Goal: Task Accomplishment & Management: Complete application form

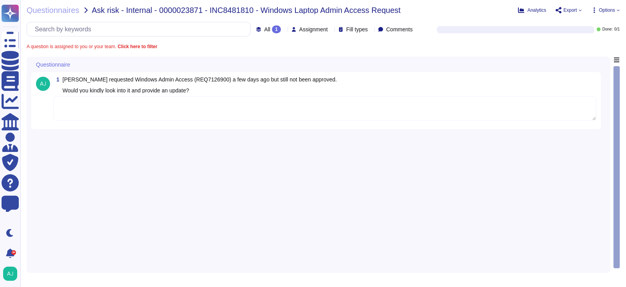
click at [151, 104] on textarea at bounding box center [324, 108] width 543 height 24
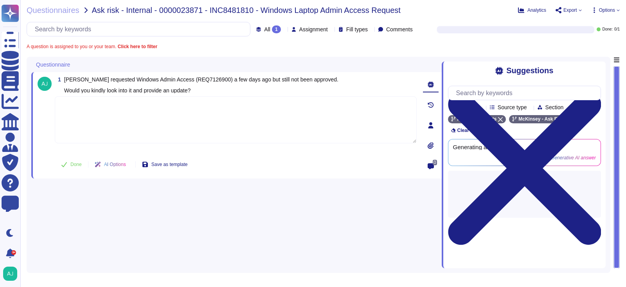
paste textarea "Our Ask Risk team does not provide these approvals. We kindly ask you to: 1/ Ra…"
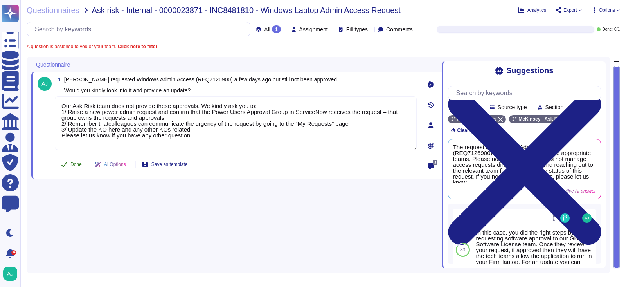
type textarea "Our Ask Risk team does not provide these approvals. We kindly ask you to: 1/ Ra…"
click at [76, 162] on span "Done" at bounding box center [75, 164] width 11 height 5
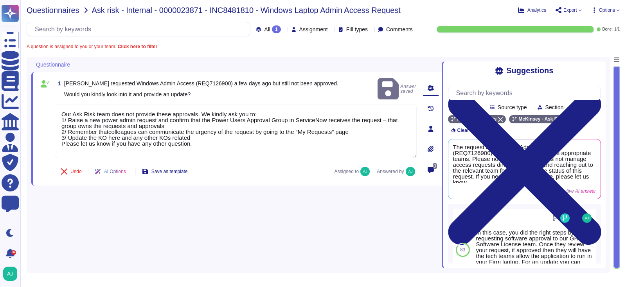
click at [62, 13] on span "Questionnaires" at bounding box center [53, 10] width 53 height 8
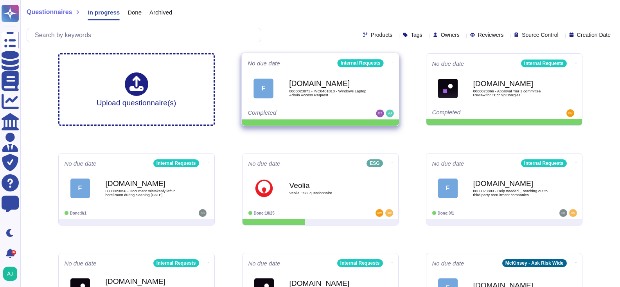
click at [392, 62] on icon at bounding box center [393, 63] width 2 height 2
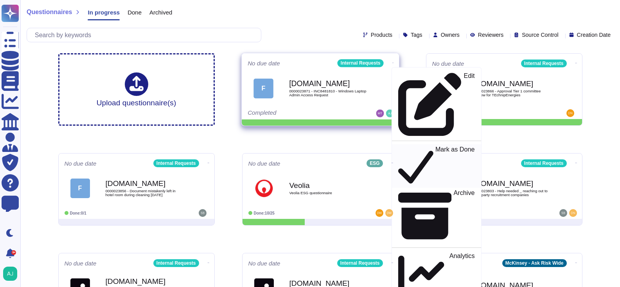
click at [435, 146] on p "Mark as Done" at bounding box center [454, 166] width 39 height 40
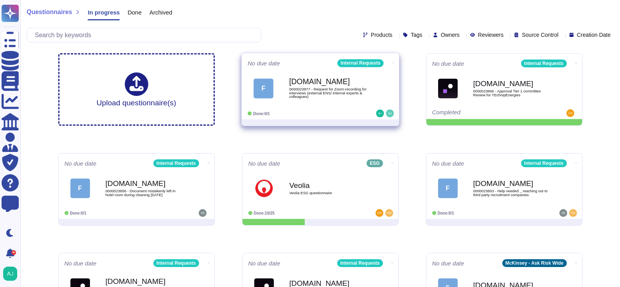
click at [324, 119] on div at bounding box center [320, 122] width 157 height 6
click at [321, 110] on div "Done: 0/1" at bounding box center [296, 113] width 97 height 8
